Goal: Register for event/course

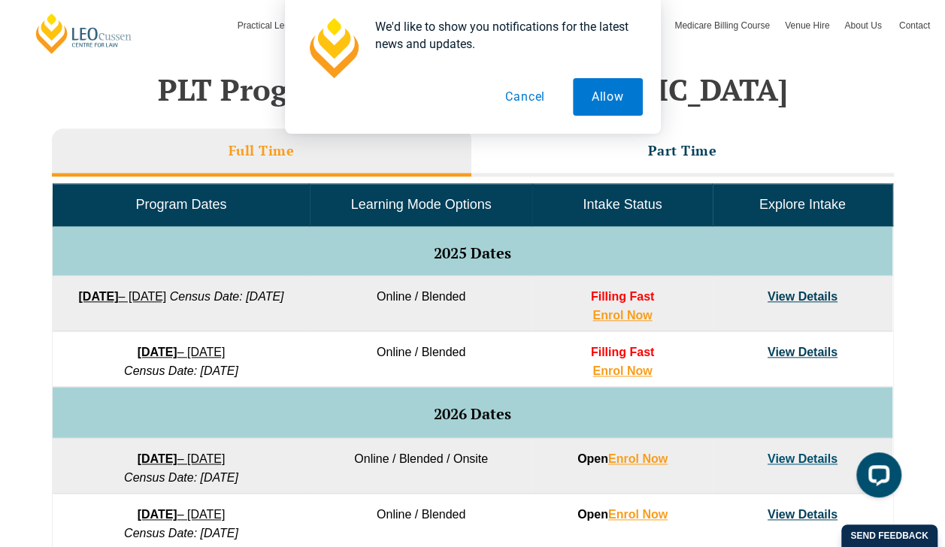
scroll to position [717, 0]
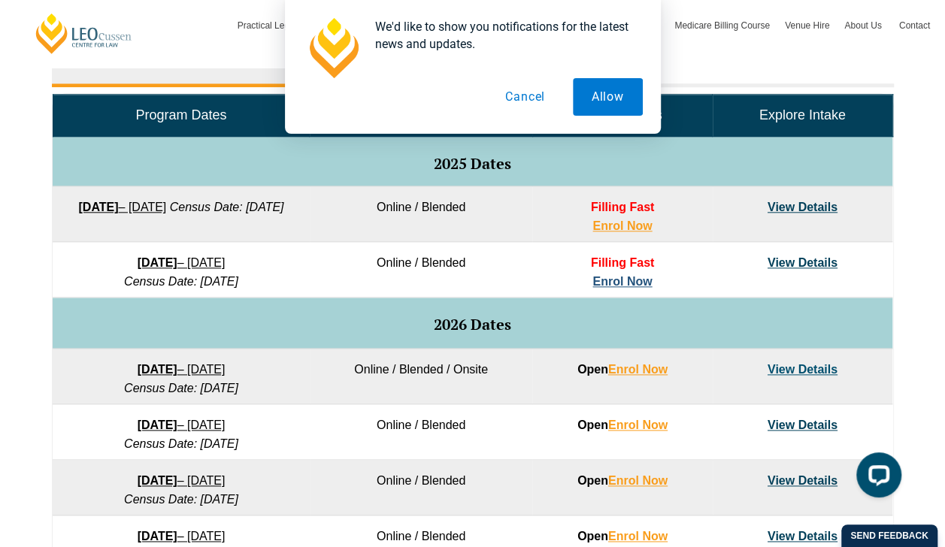
click at [625, 277] on link "Enrol Now" at bounding box center [622, 281] width 59 height 13
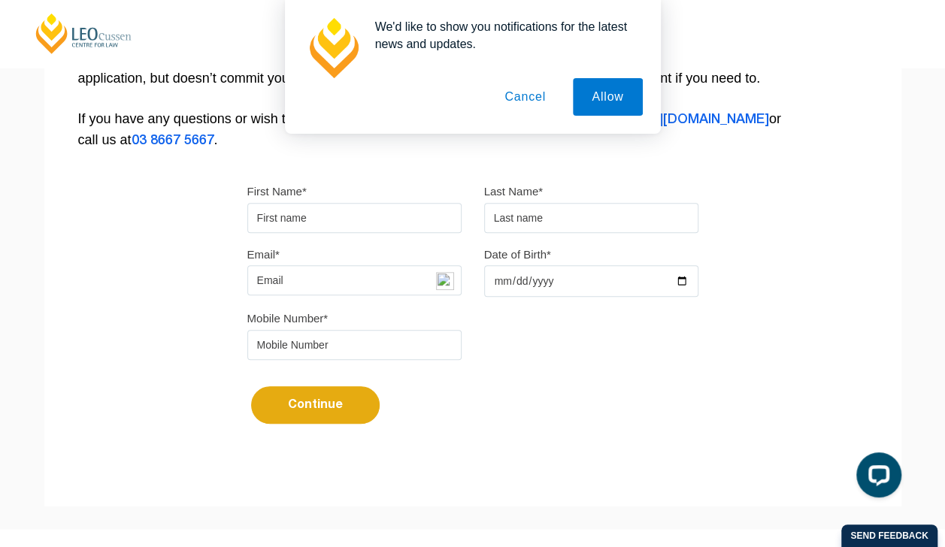
scroll to position [335, 0]
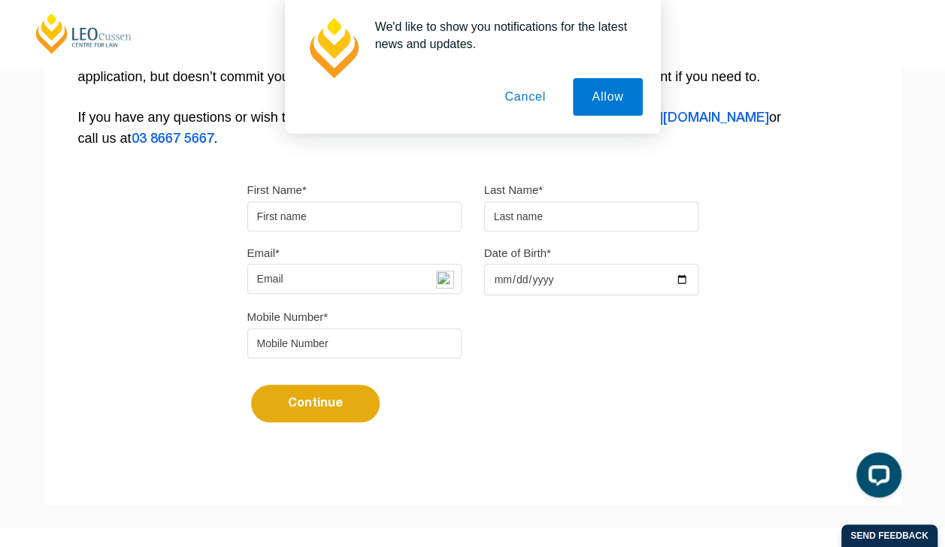
click at [526, 97] on button "Cancel" at bounding box center [525, 97] width 79 height 38
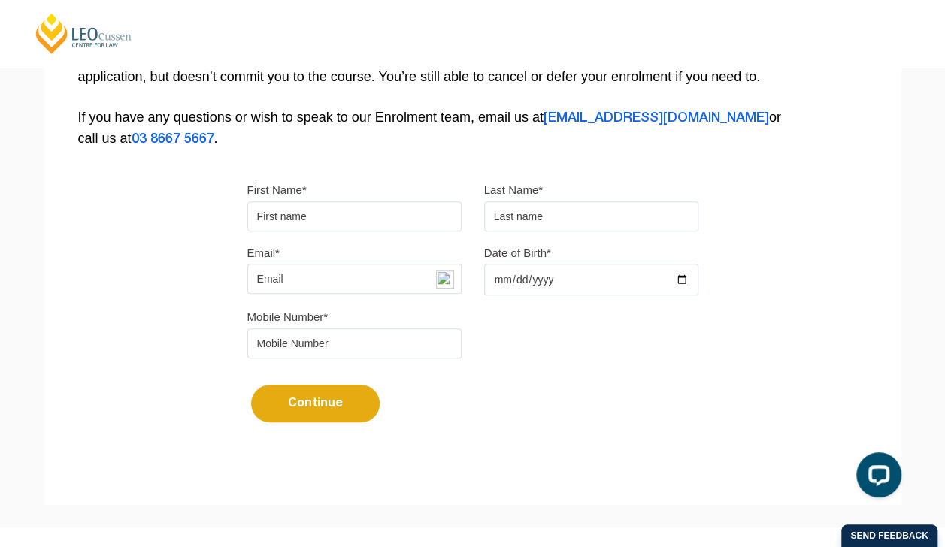
scroll to position [271, 0]
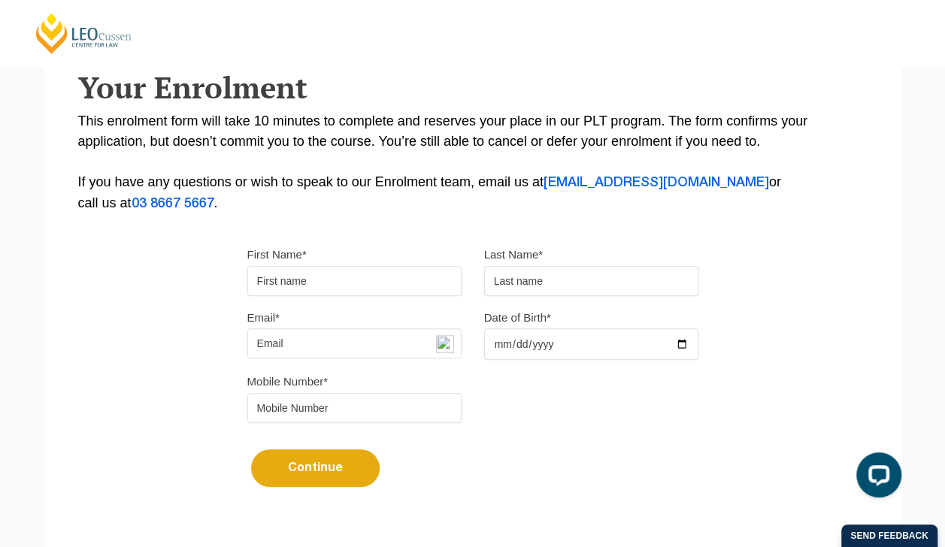
click at [408, 278] on input "First Name*" at bounding box center [354, 281] width 214 height 30
type input "Fiona"
type input "McAuley"
type input "fkmcauley@gmail.com"
type input "0468493489"
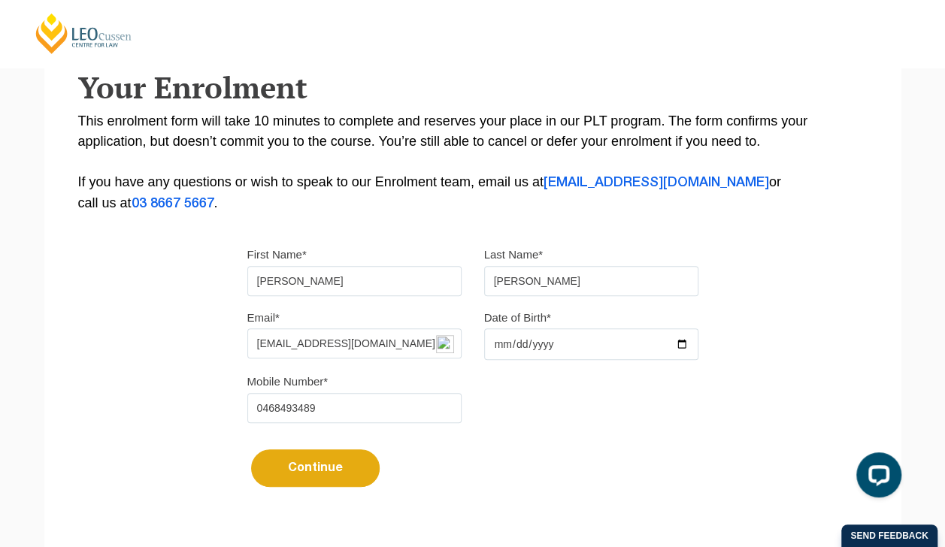
click at [521, 407] on div "Mobile Number* 0468493489" at bounding box center [473, 402] width 474 height 63
